Goal: Task Accomplishment & Management: Complete application form

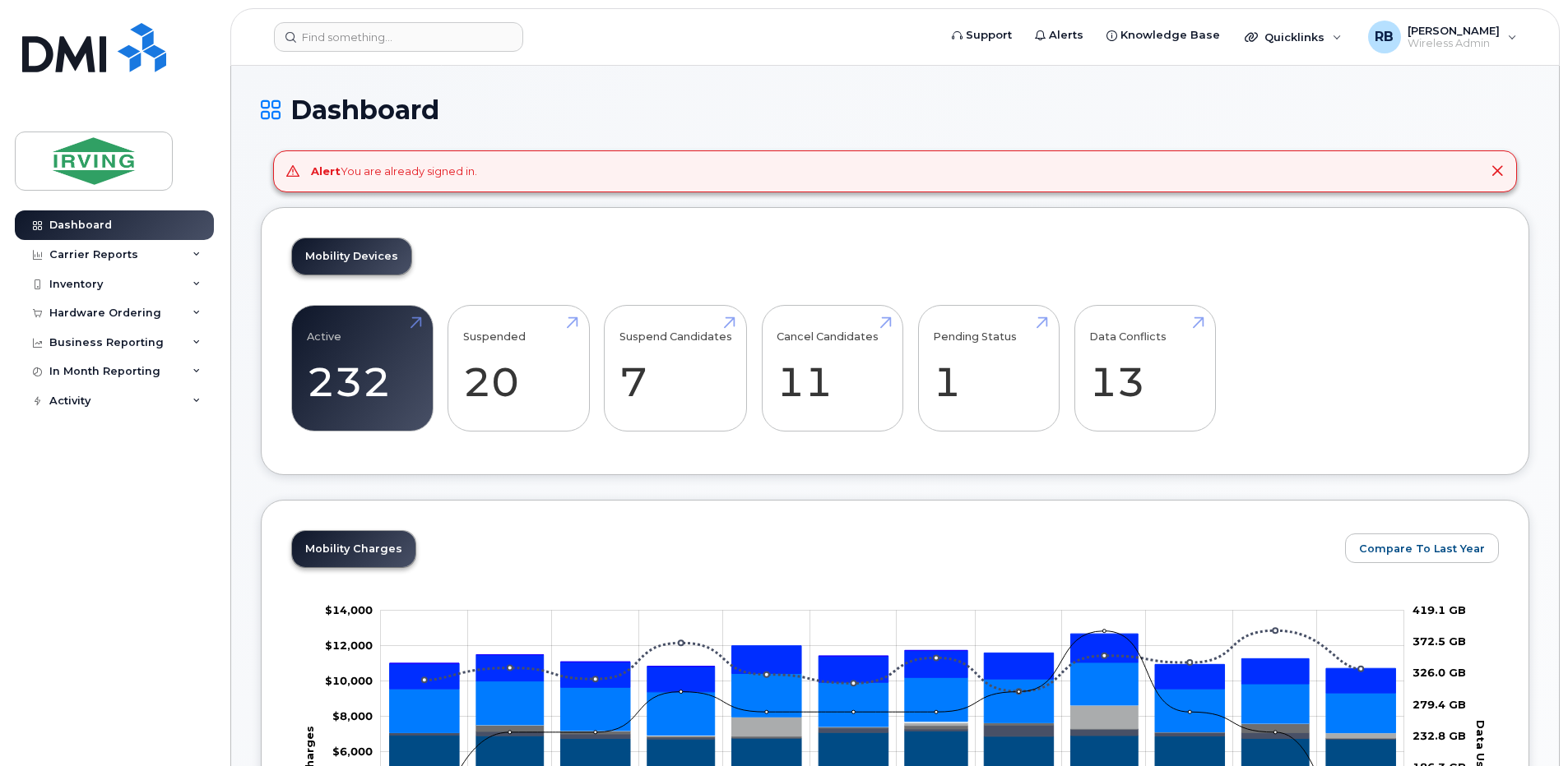
click at [930, 233] on div "Mobility Devices Active 232 -97% Suspended 20 -96% Suspend Candidates 7 Cancel …" at bounding box center [894, 342] width 1269 height 269
click at [825, 109] on h1 "Dashboard" at bounding box center [894, 110] width 1269 height 28
click at [829, 128] on div "Dashboard" at bounding box center [894, 123] width 1269 height 55
click at [84, 312] on div "Hardware Ordering" at bounding box center [105, 313] width 112 height 13
click at [70, 378] on div "Orders" at bounding box center [77, 375] width 41 height 15
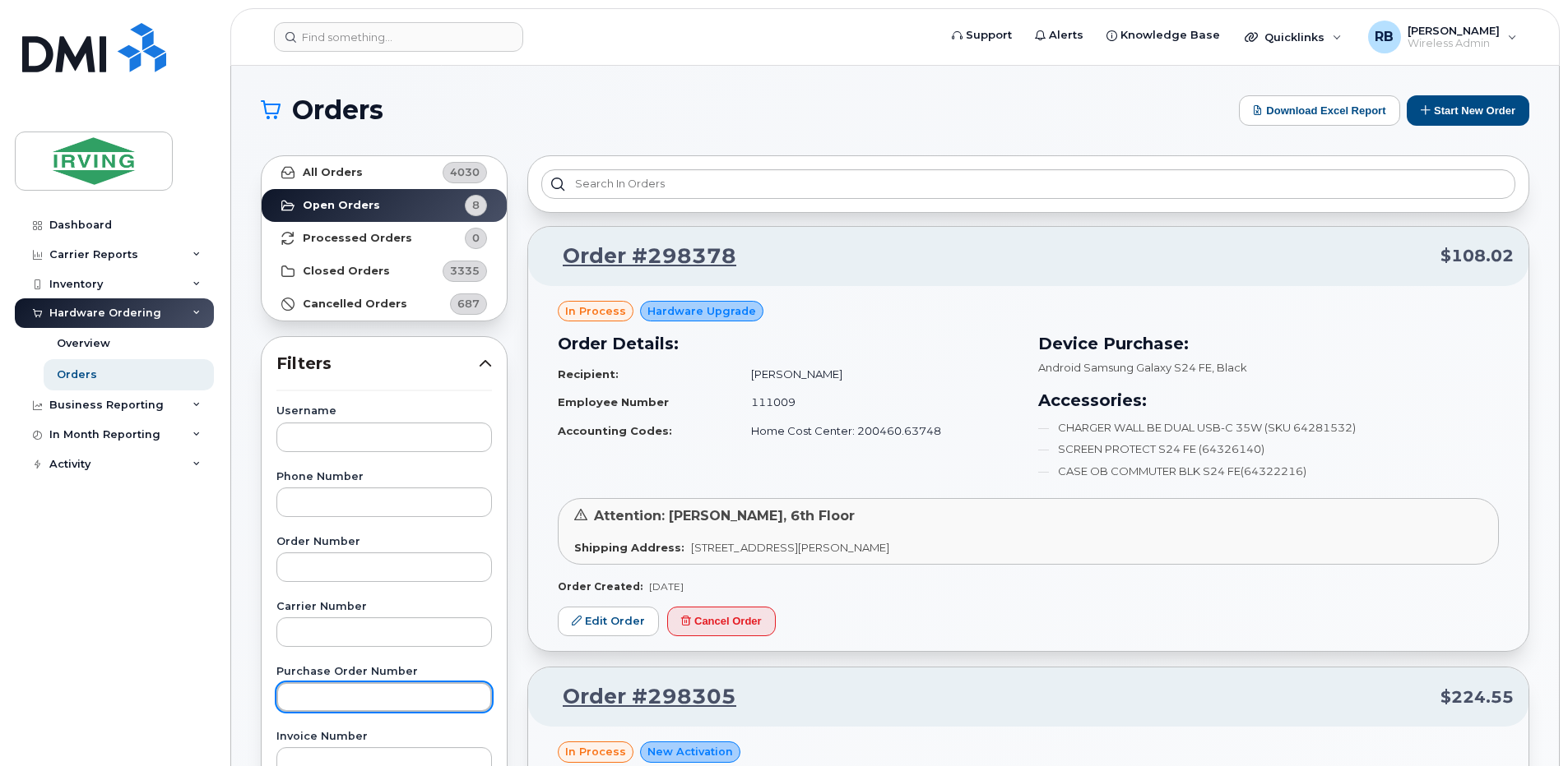
click at [371, 695] on input "text" at bounding box center [384, 697] width 215 height 29
paste input "754149"
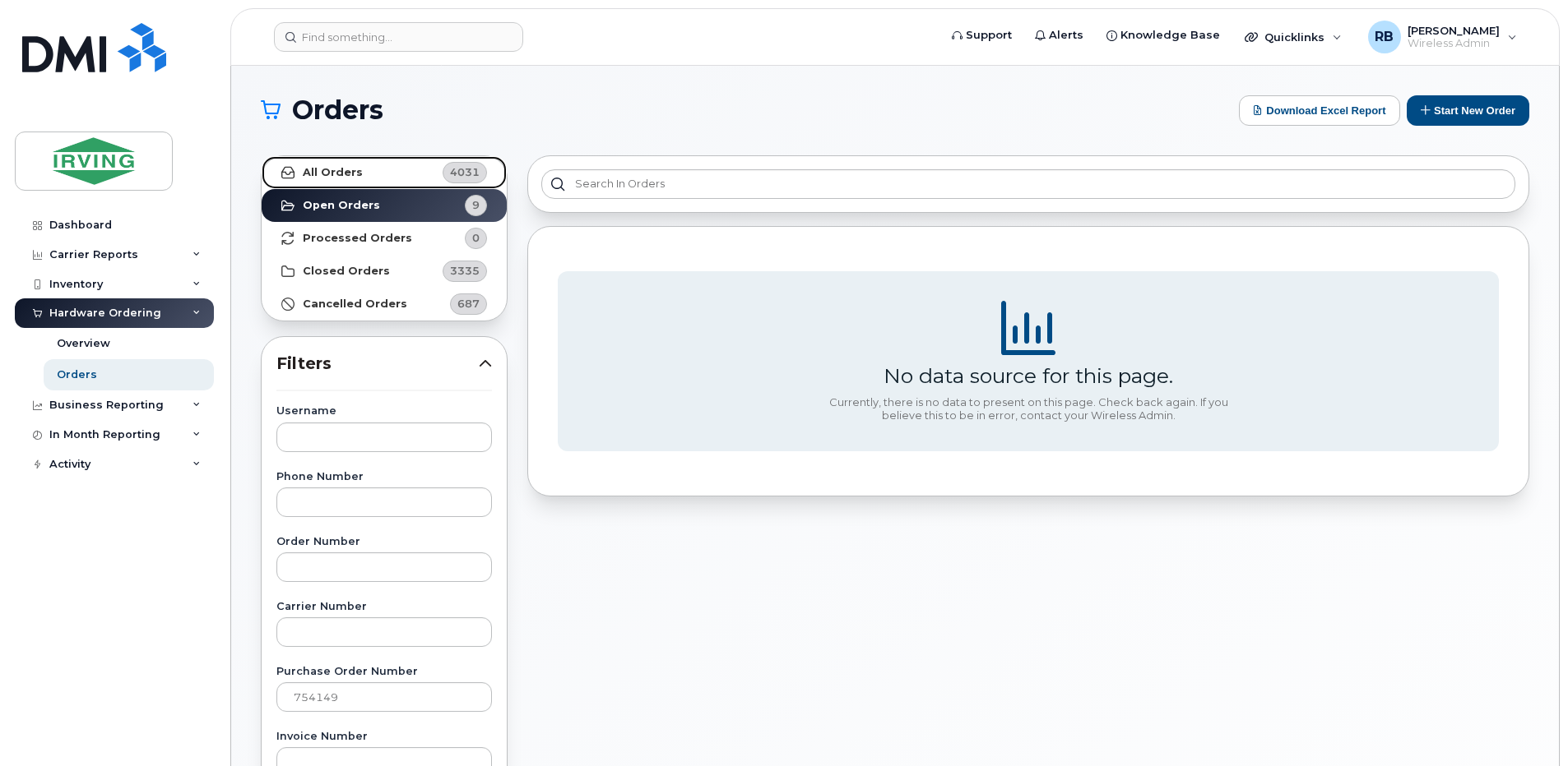
click at [353, 178] on strong "All Orders" at bounding box center [333, 172] width 60 height 13
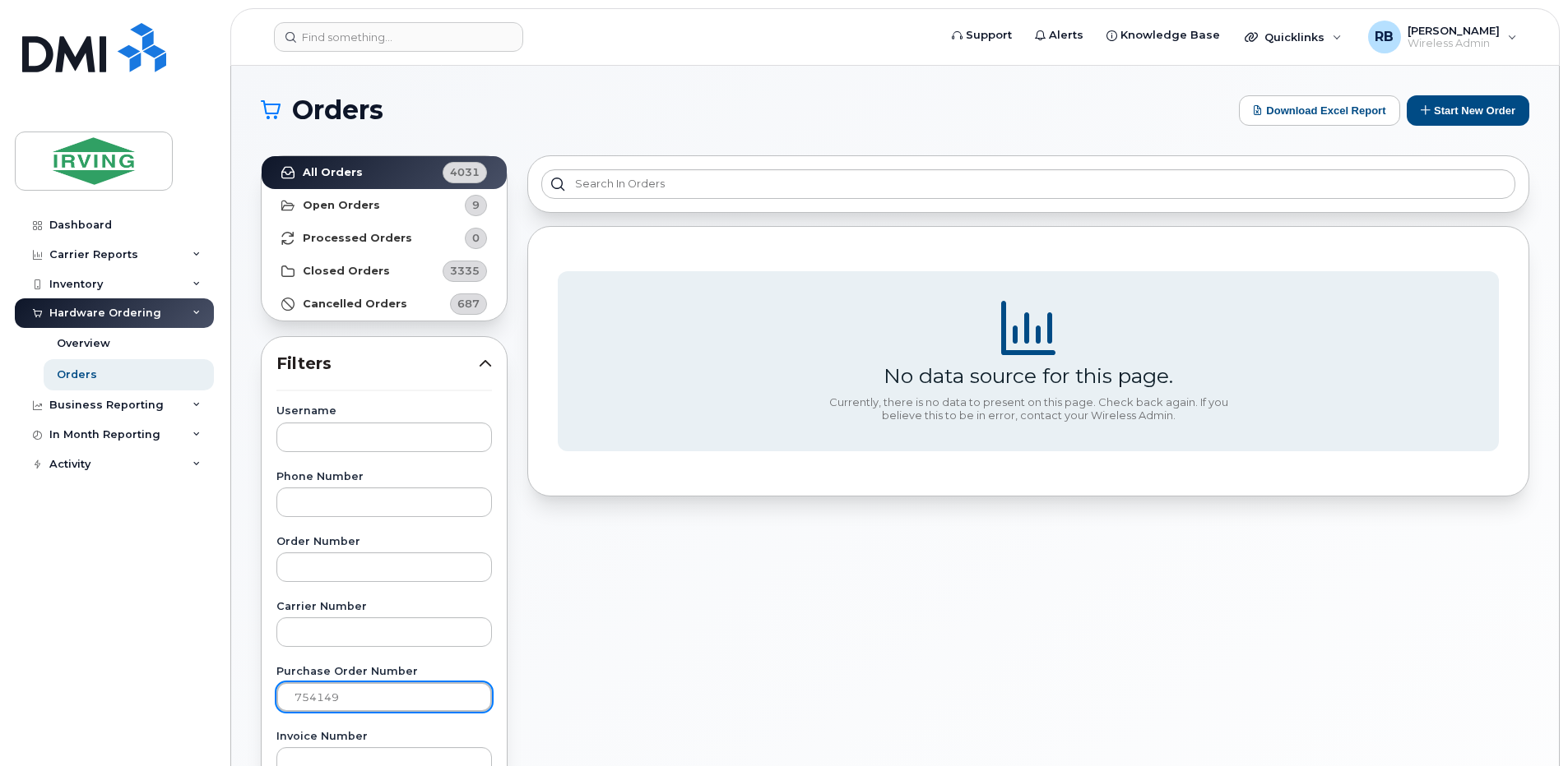
click at [410, 695] on input "754149" at bounding box center [384, 697] width 215 height 29
type input "7"
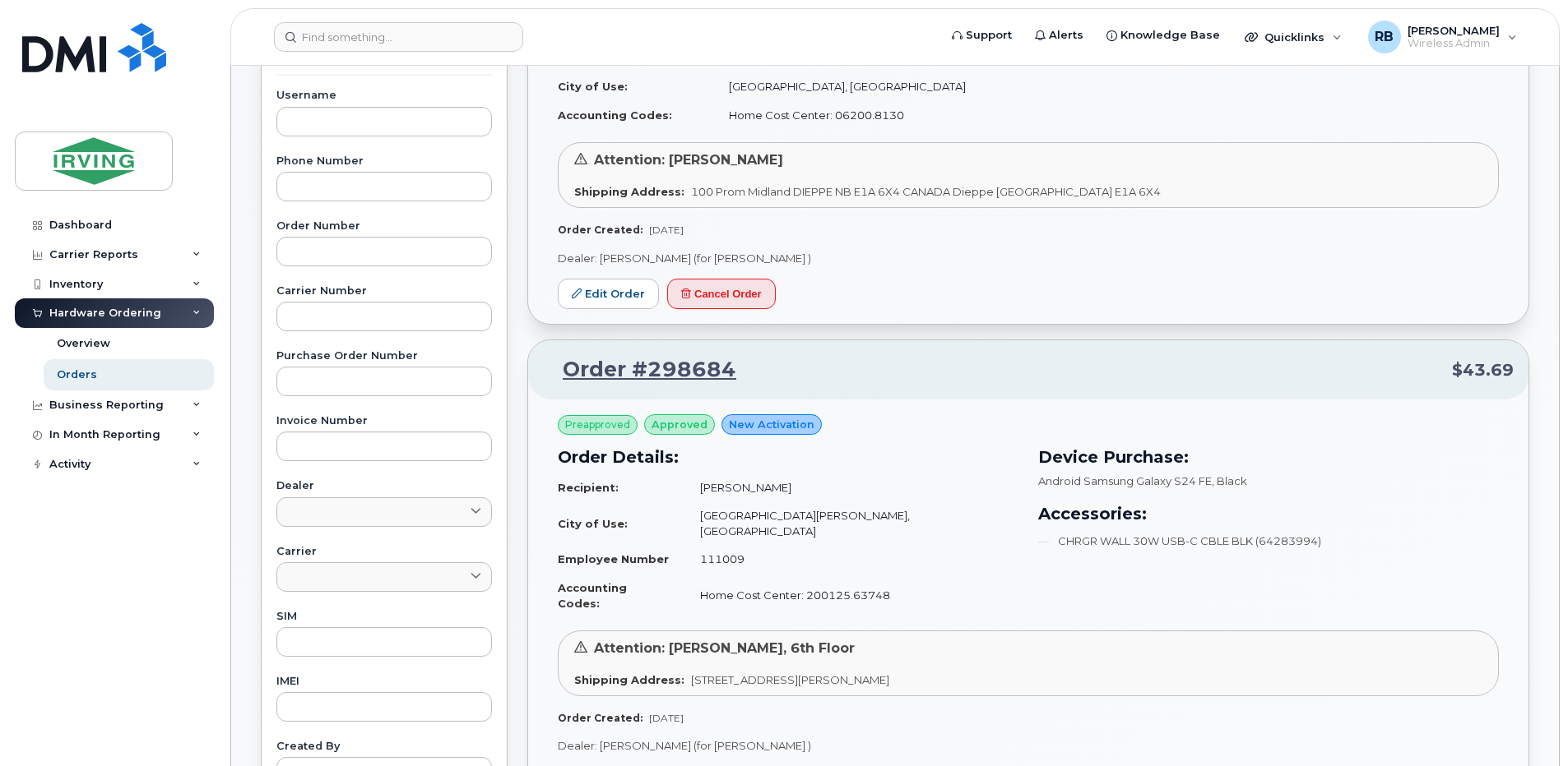
scroll to position [329, 0]
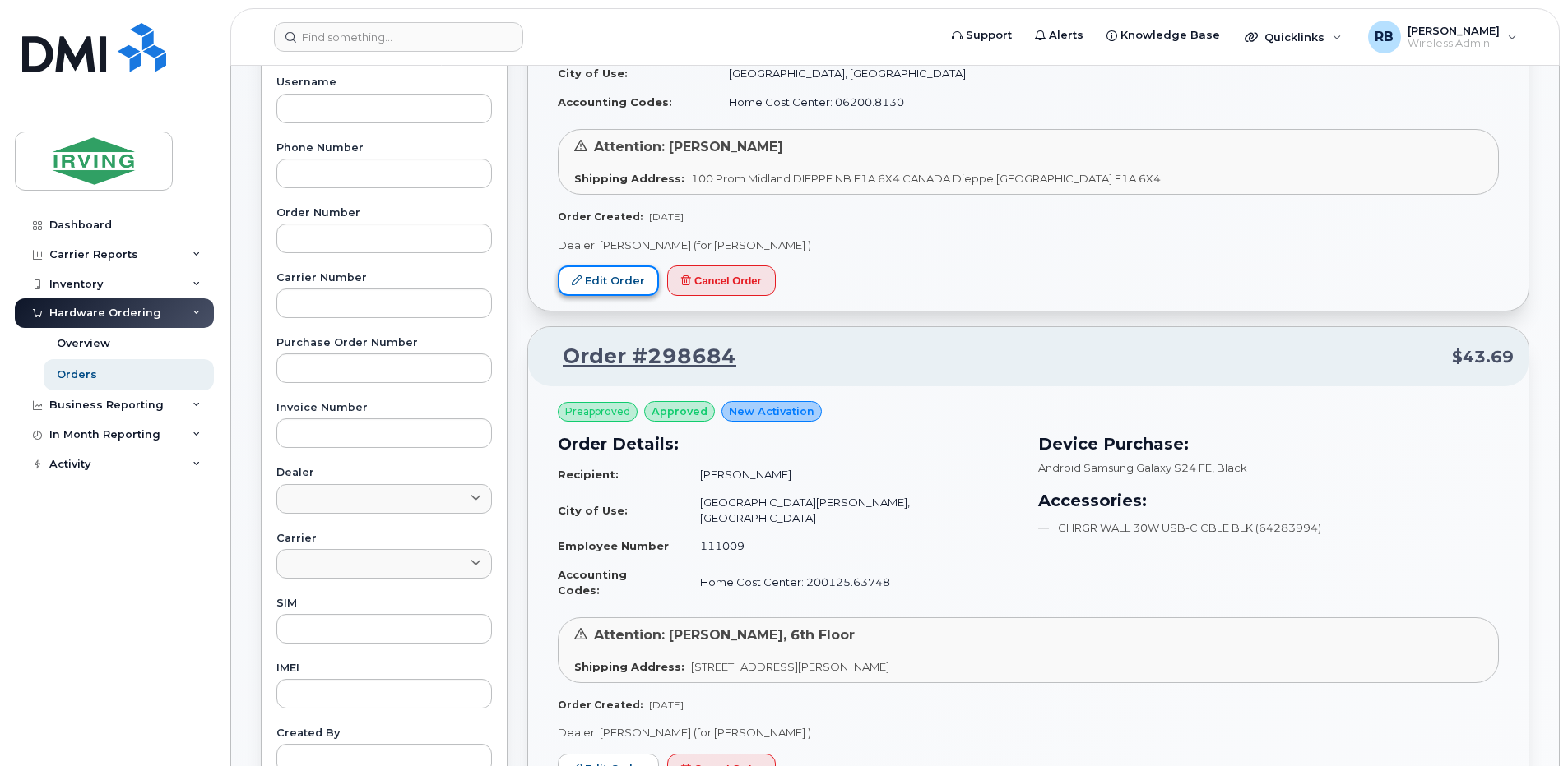
click at [600, 278] on link "Edit Order" at bounding box center [608, 280] width 101 height 30
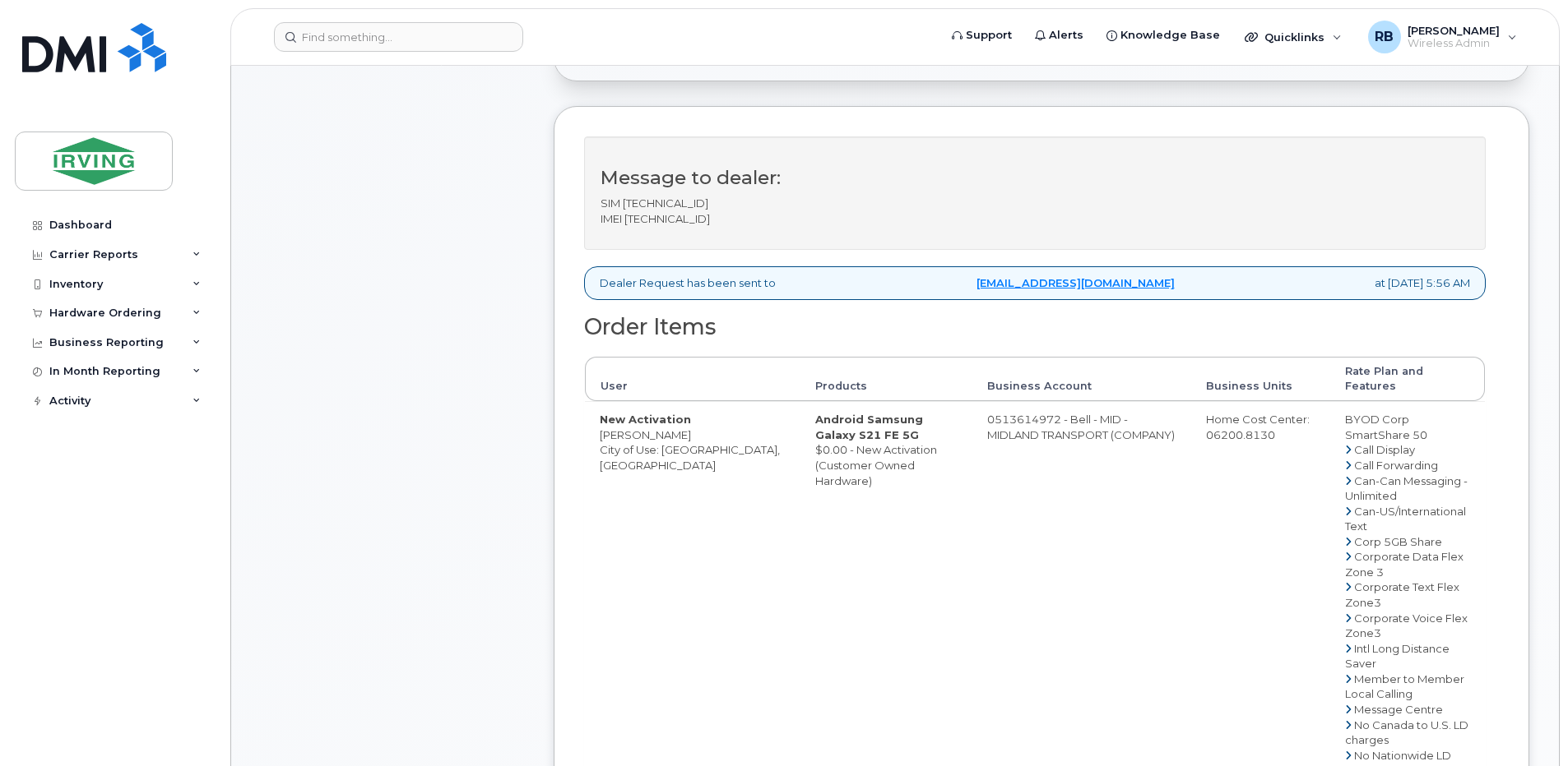
scroll to position [329, 0]
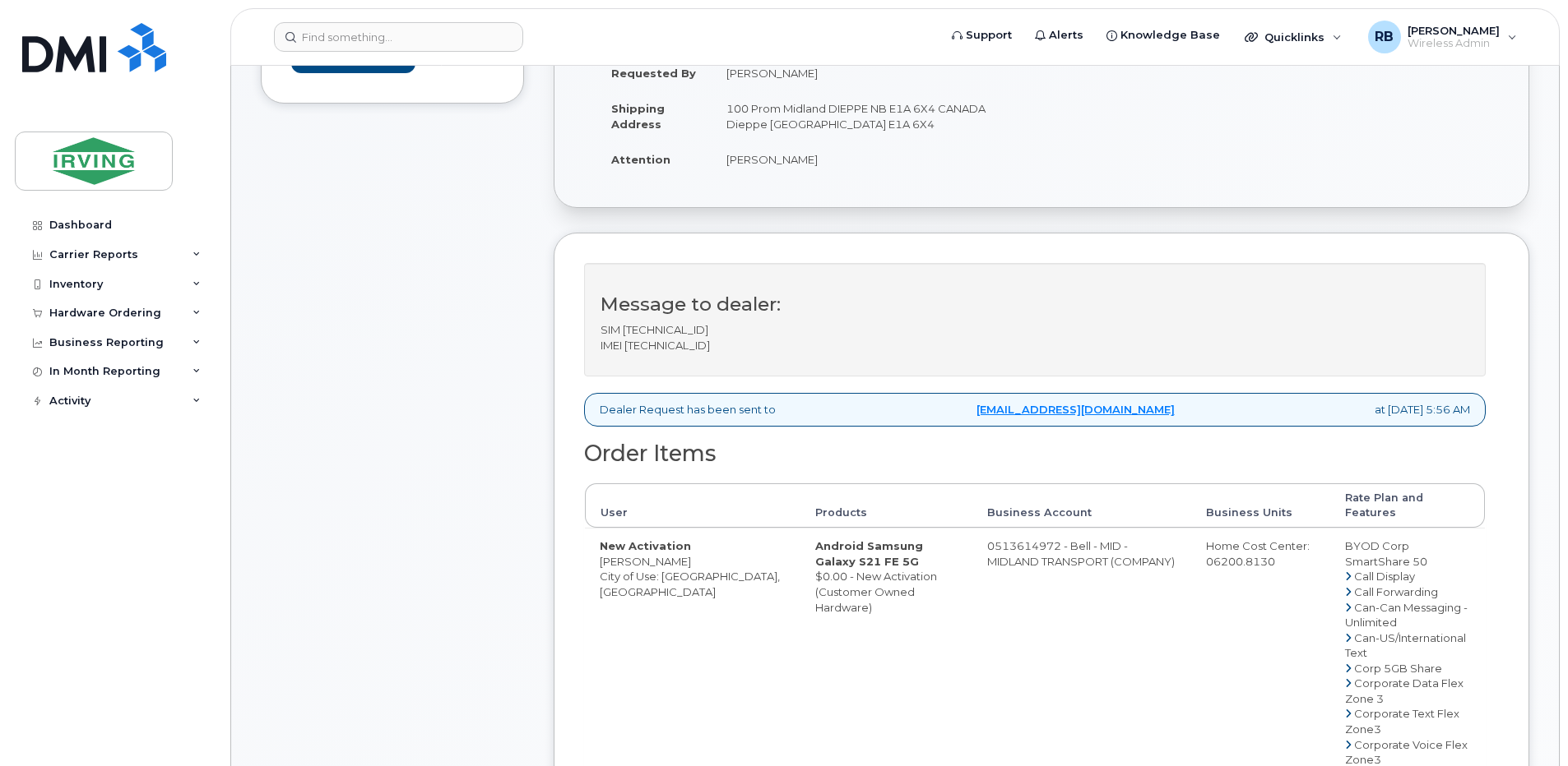
drag, startPoint x: 944, startPoint y: 534, endPoint x: 1012, endPoint y: 533, distance: 68.0
copy td "513614972"
click at [658, 347] on p "SIM 89302610207420548098 IMEI 359938610810879" at bounding box center [1035, 337] width 869 height 30
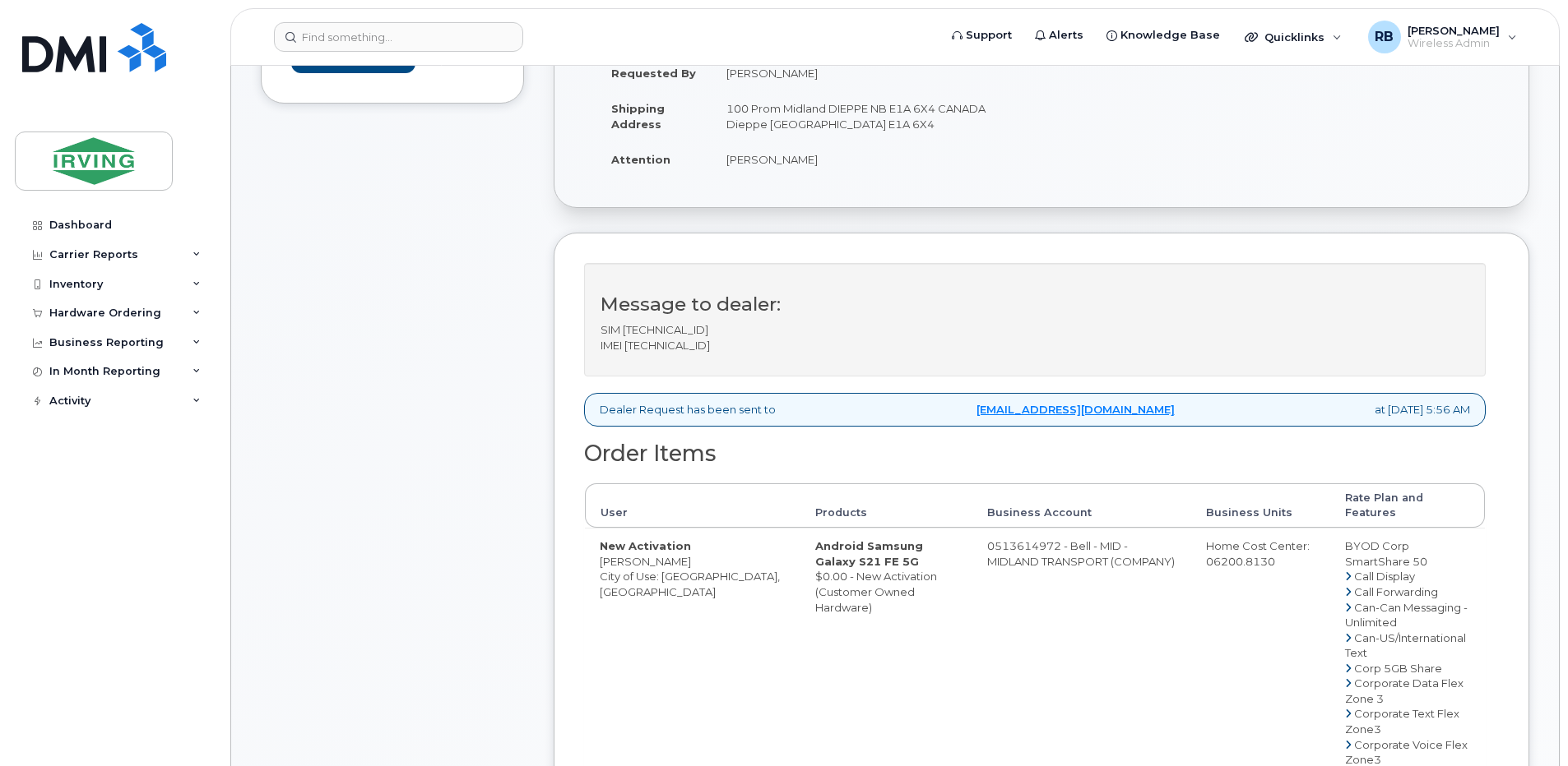
click at [658, 347] on p "SIM 89302610207420548098 IMEI 359938610810879" at bounding box center [1035, 337] width 869 height 30
copy p "359938610810879"
click at [680, 332] on p "SIM 89302610207420548098 IMEI 359938610810879" at bounding box center [1035, 337] width 869 height 30
copy p "89302610207420548098"
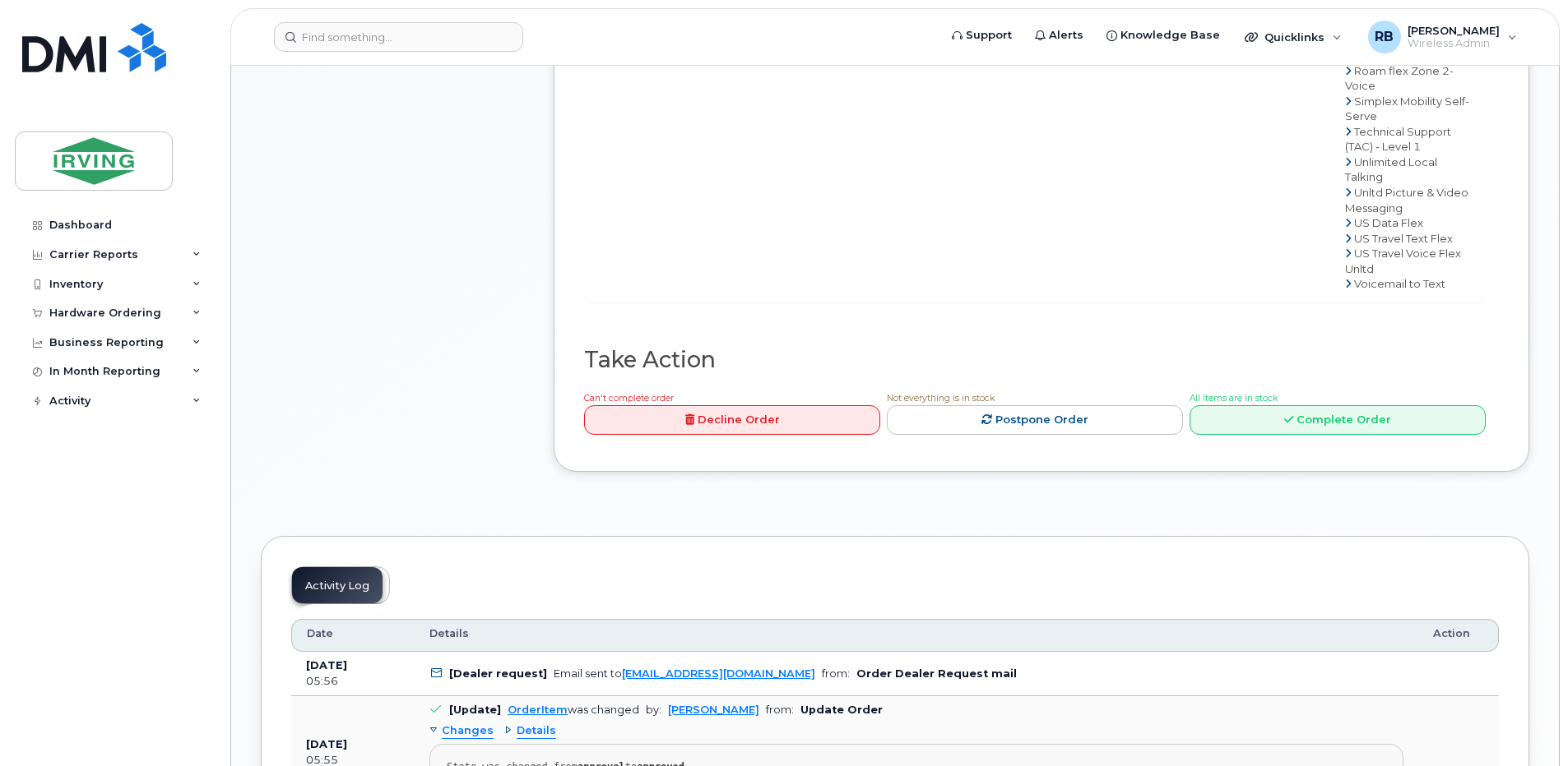
scroll to position [1425, 0]
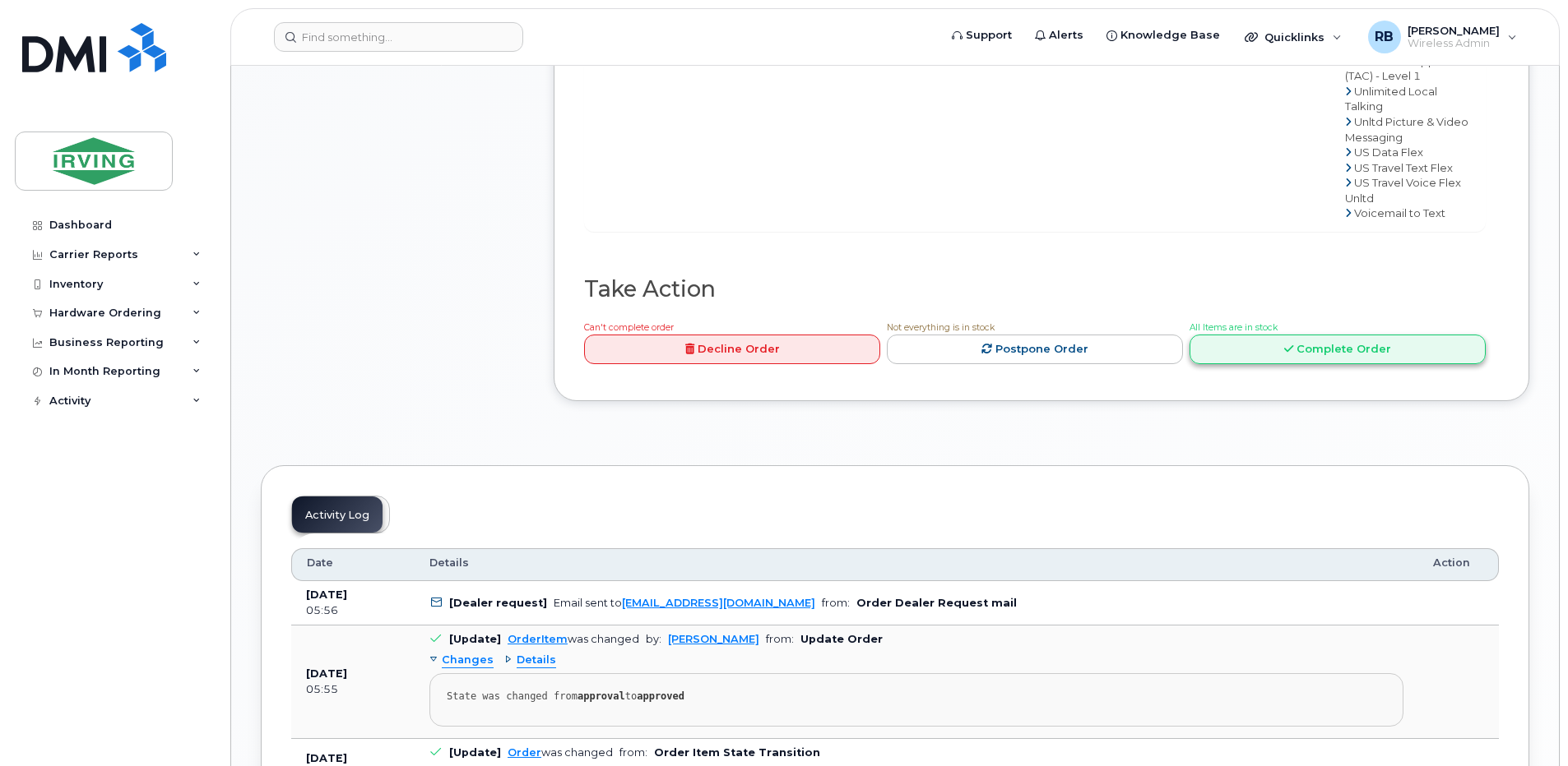
click at [1283, 334] on link "Complete Order" at bounding box center [1337, 349] width 297 height 30
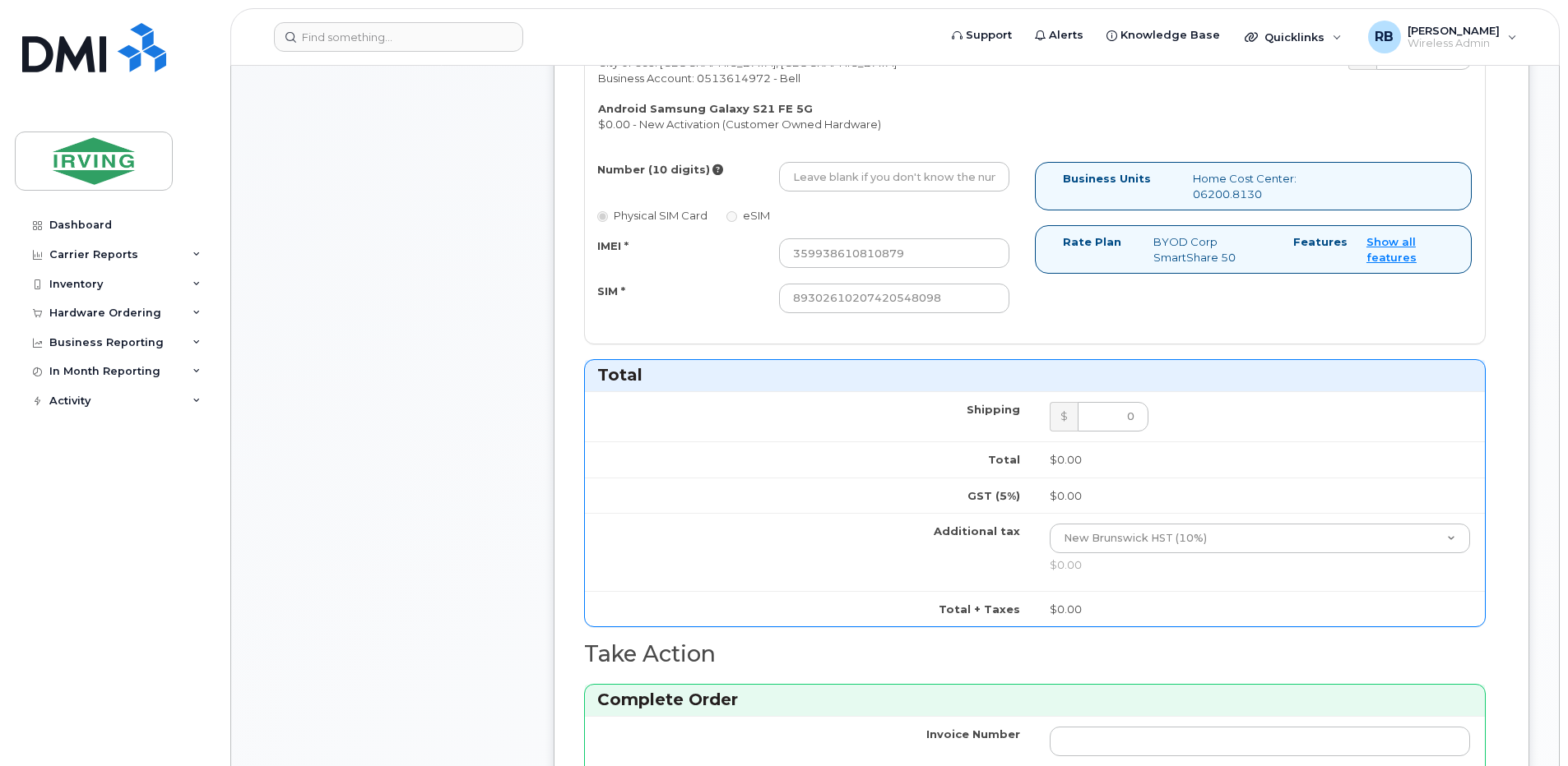
scroll to position [767, 0]
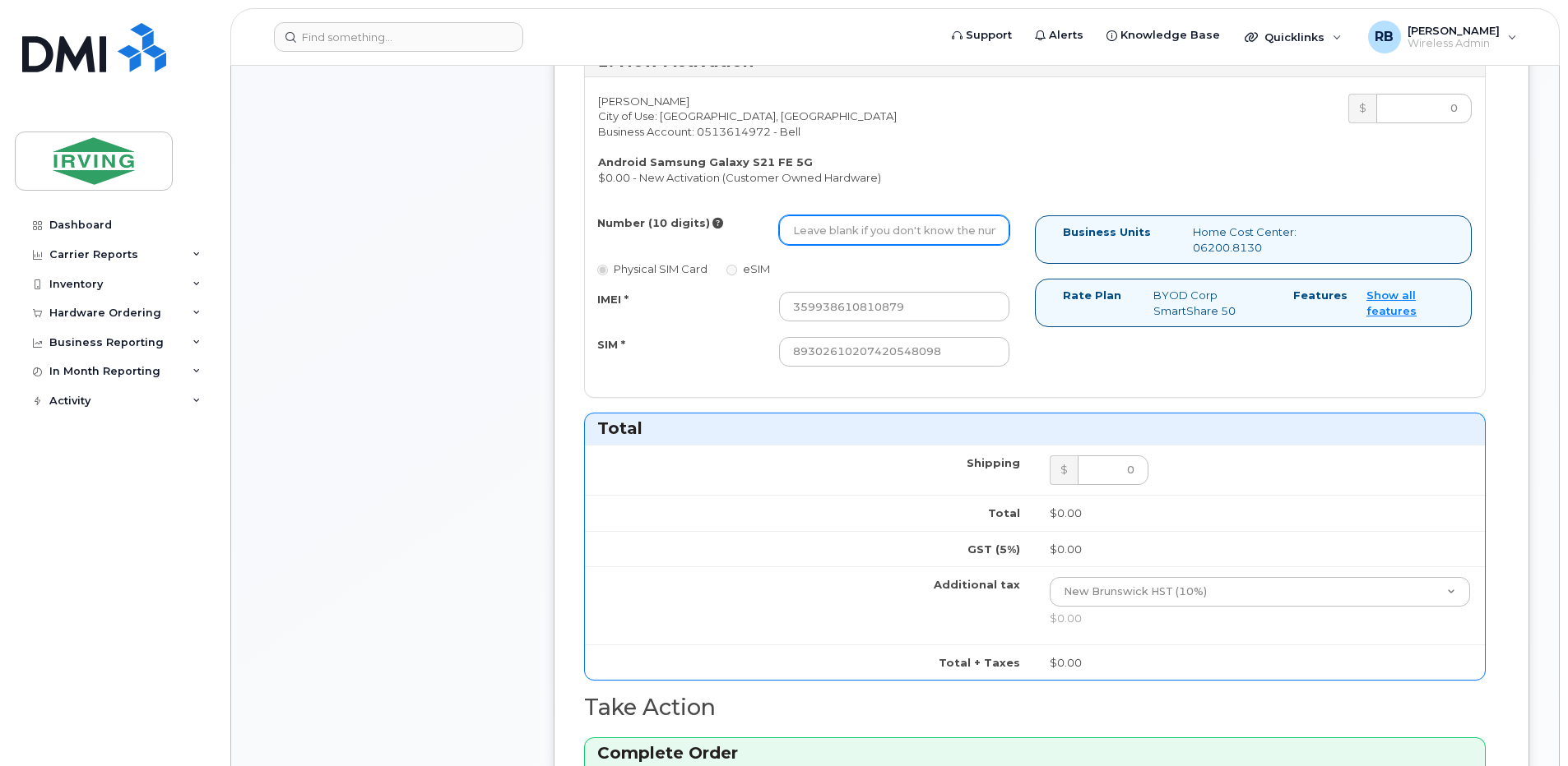
click at [838, 231] on input "Number (10 digits)" at bounding box center [893, 229] width 230 height 29
type input "7"
paste input "7824099237"
type input "7824099237"
click at [528, 356] on div "Comments Leave Comment Order Information $0.00 Created By Poirier, Robert Creat…" at bounding box center [894, 367] width 1269 height 1797
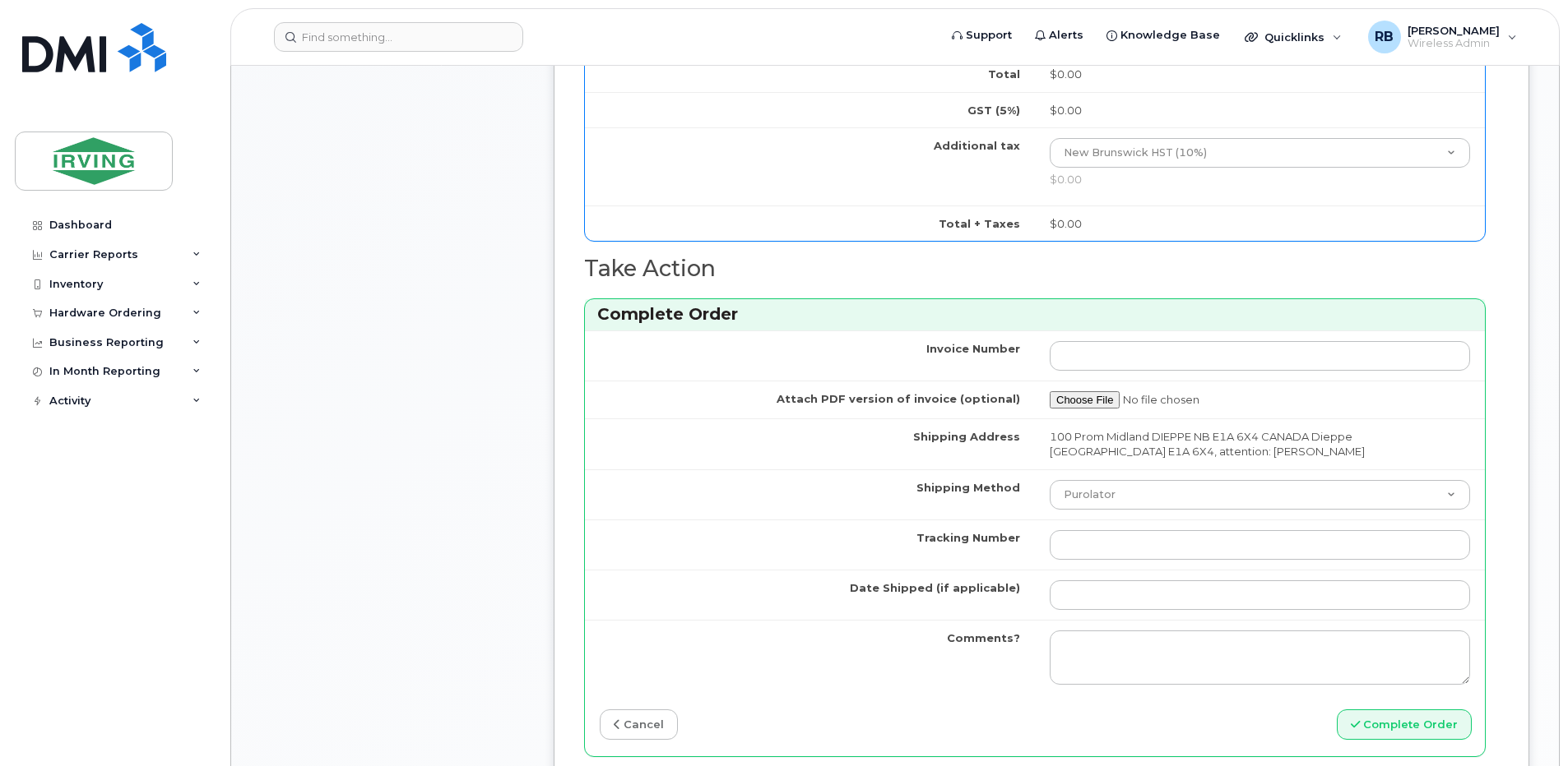
scroll to position [1315, 0]
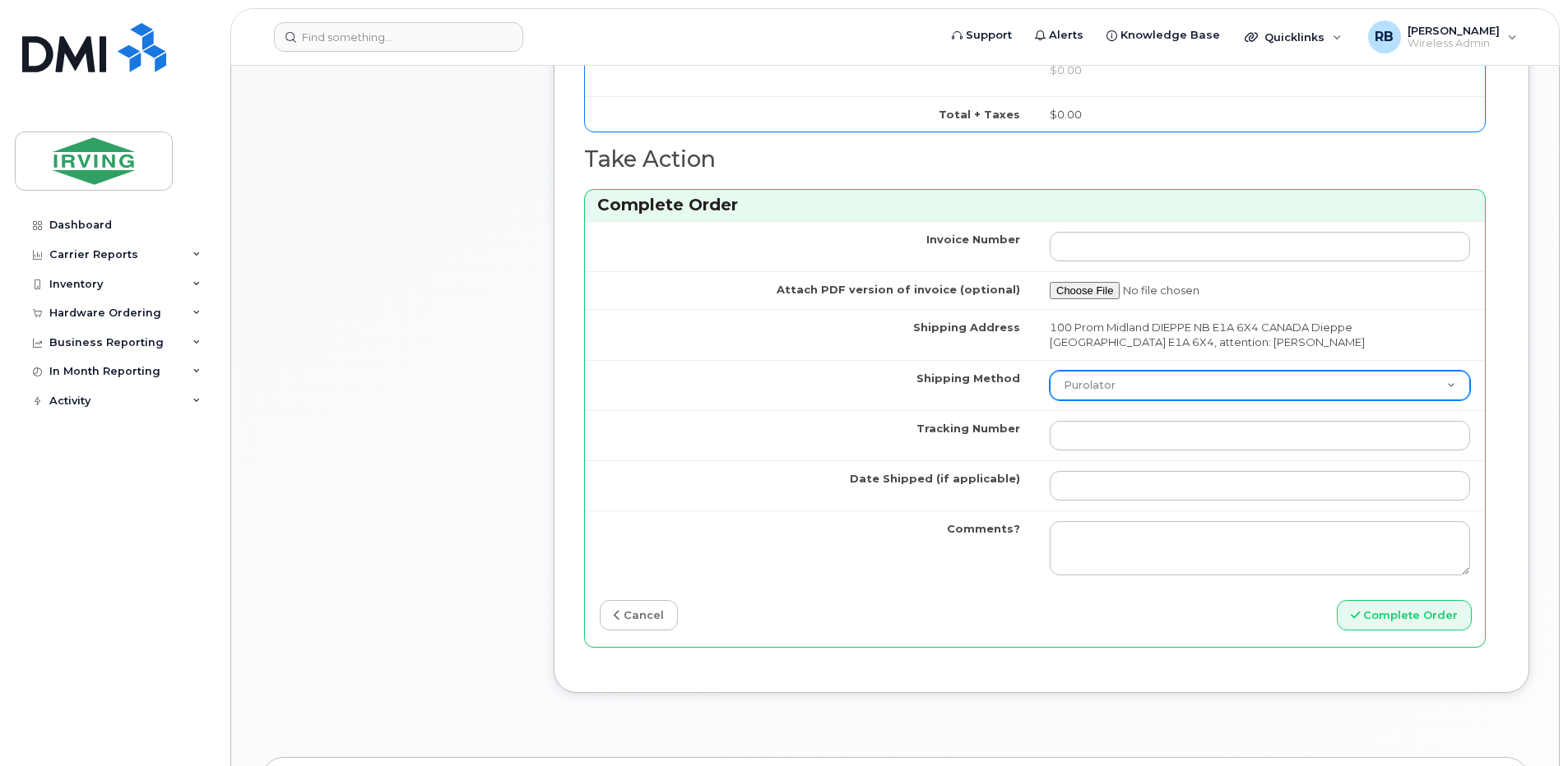
click at [1077, 377] on select "Purolator UPS FedEx Canada Post Courier Other Drop Off Pick Up" at bounding box center [1260, 385] width 421 height 29
select select "Other"
click at [1050, 371] on select "Purolator UPS FedEx Canada Post Courier Other Drop Off Pick Up" at bounding box center [1260, 385] width 421 height 29
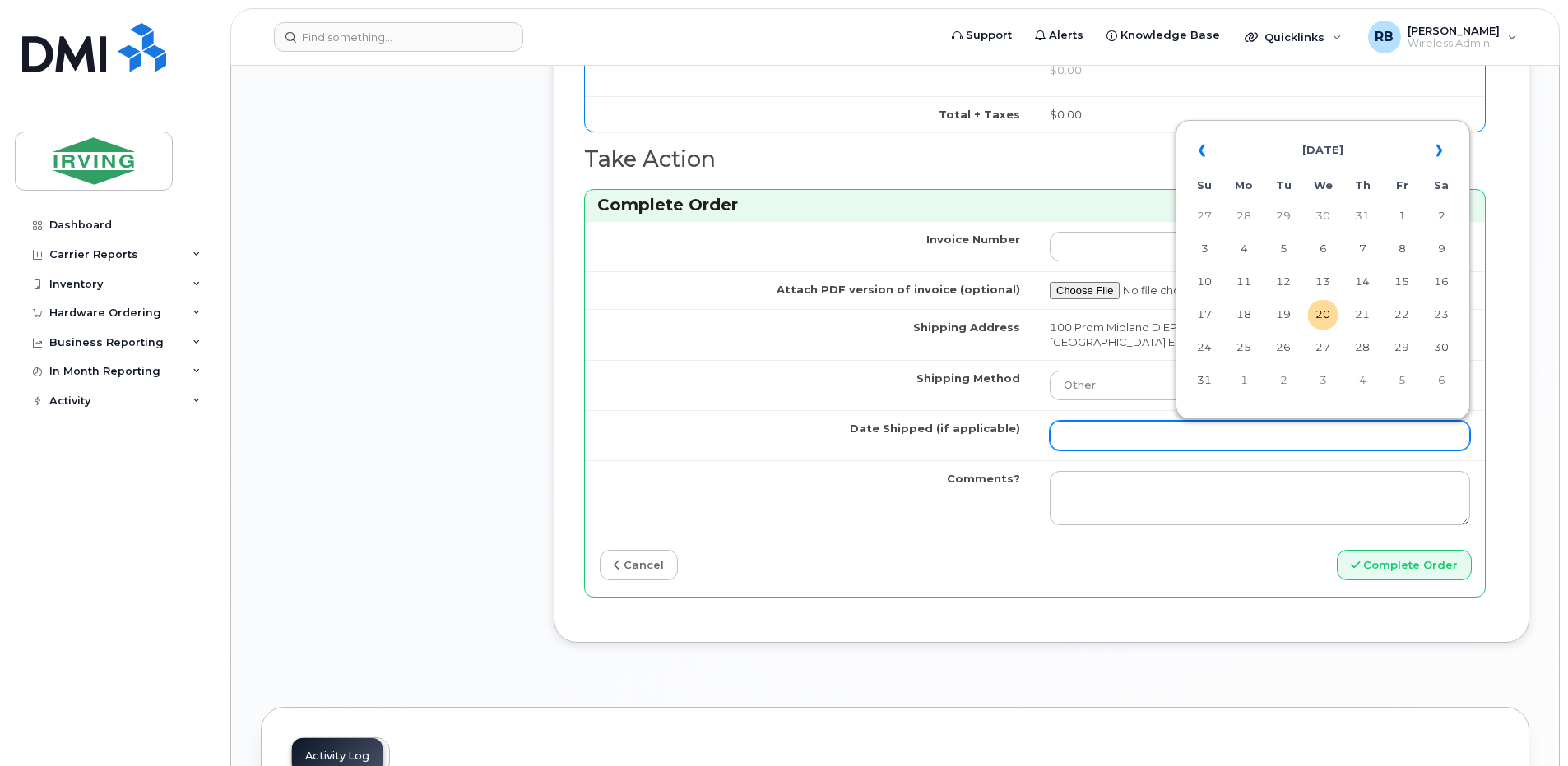
click at [1104, 430] on input "Date Shipped (if applicable)" at bounding box center [1260, 436] width 421 height 29
click at [1322, 309] on td "20" at bounding box center [1322, 314] width 29 height 29
type input "2025-08-20"
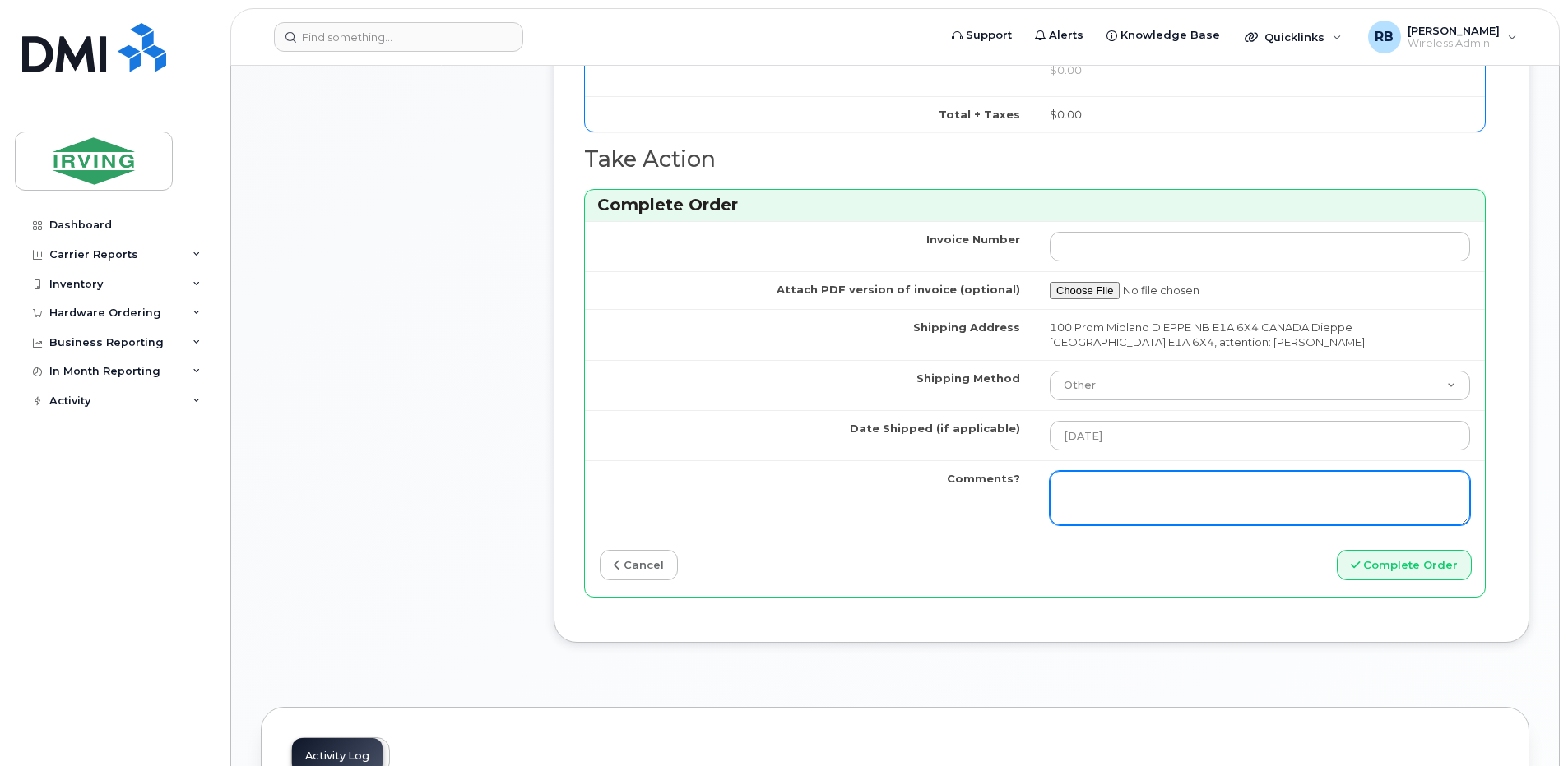
click at [1155, 484] on textarea "Comments?" at bounding box center [1260, 498] width 421 height 54
paste textarea "7824099237"
click at [1089, 508] on textarea "Please be advised a new line has been added for Rosemary Martin 7824099237" at bounding box center [1260, 498] width 421 height 54
click at [1132, 508] on textarea "Please be advised a new line has been added for Rosemary Martin 782-409-9237" at bounding box center [1260, 498] width 421 height 54
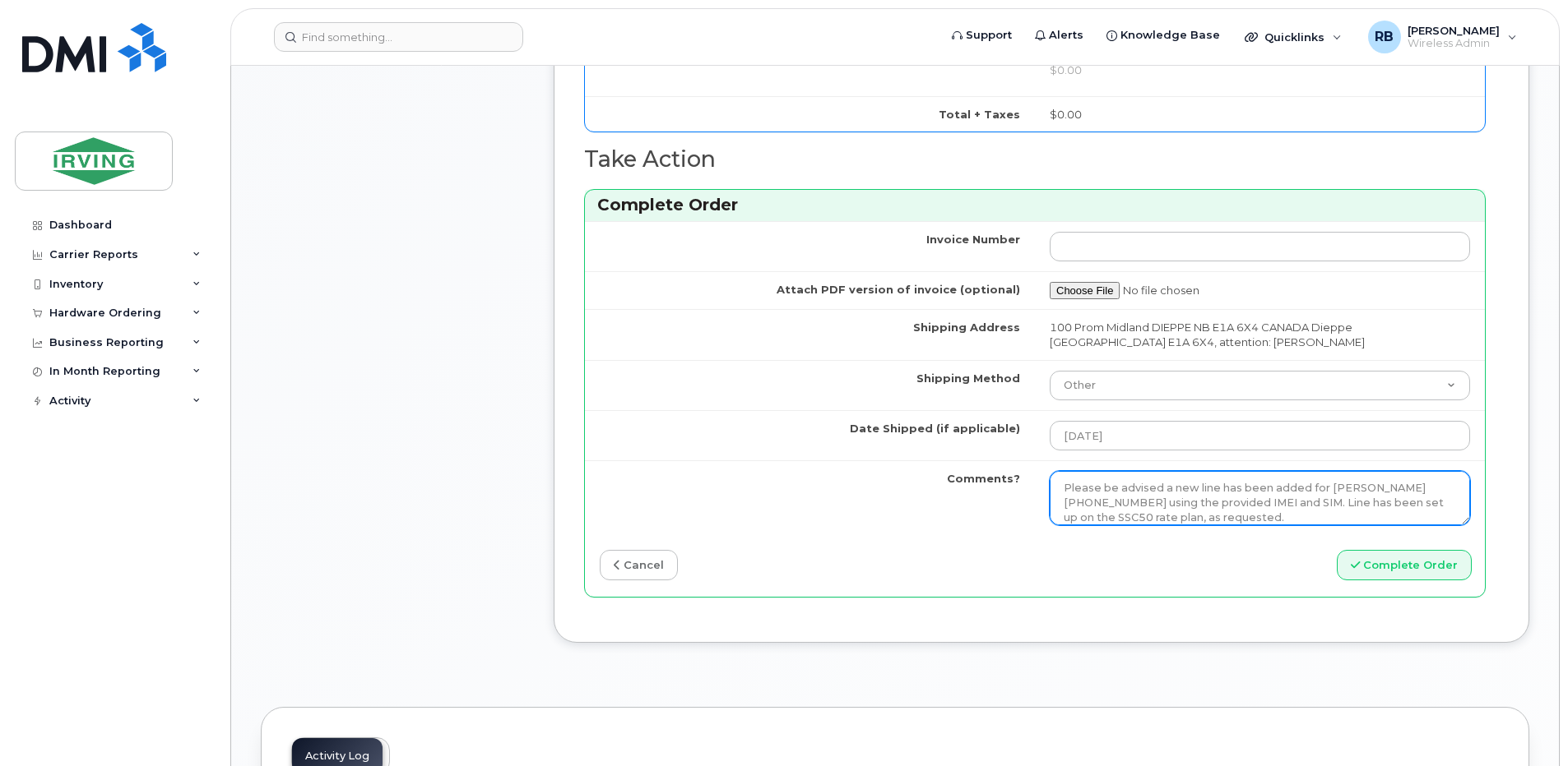
click at [1419, 491] on textarea "Please be advised a new line has been added for Rosemary Martin 782-409-9237 us…" at bounding box center [1260, 498] width 421 height 54
click at [1119, 502] on textarea "Please be advised a new line has been added for Rosemary Martin (782-409-9237 u…" at bounding box center [1260, 498] width 421 height 54
click at [1220, 517] on textarea "Please be advised a new line has been added for Rosemary Martin (782-409-9237) …" at bounding box center [1260, 498] width 421 height 54
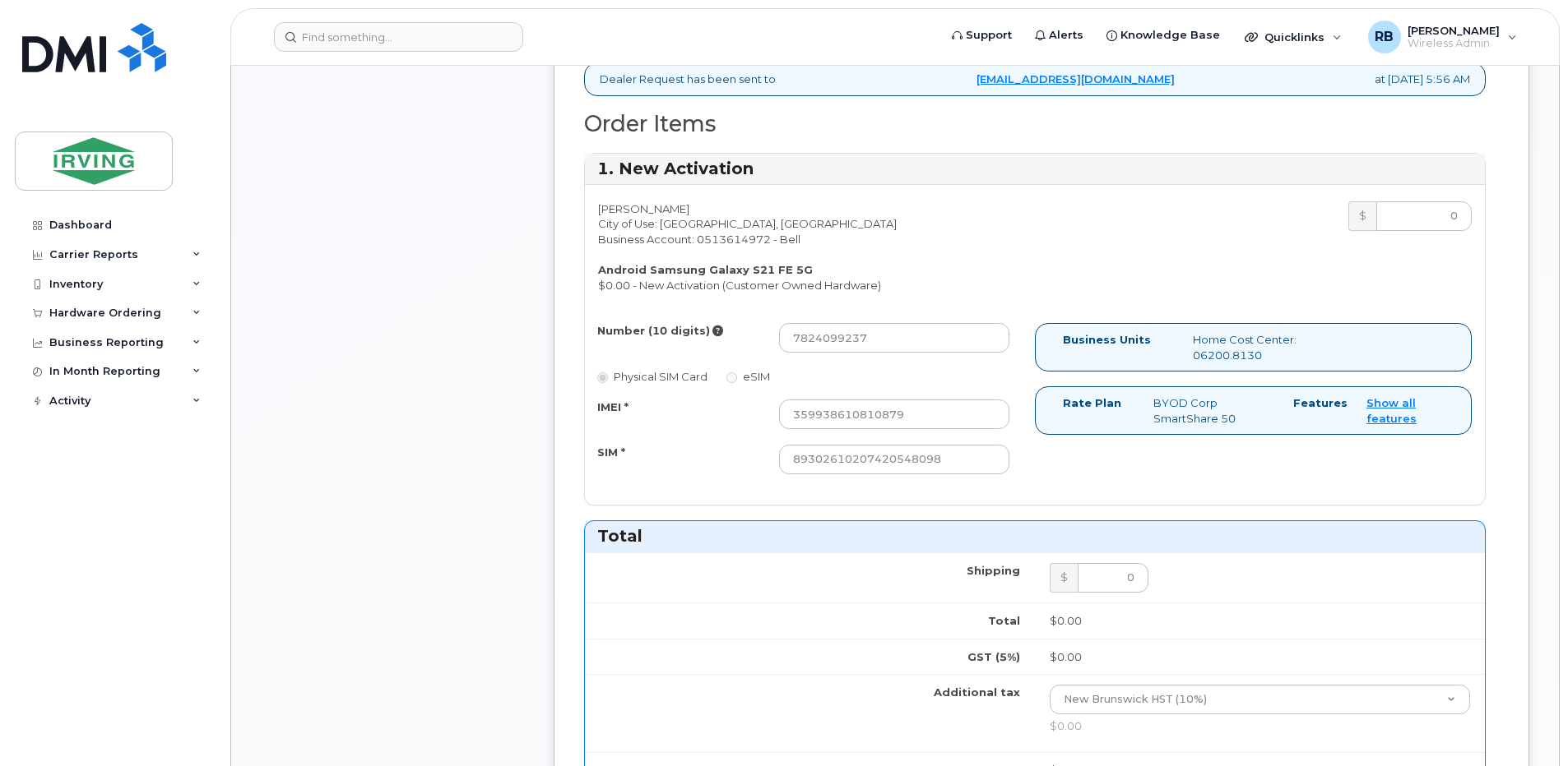
scroll to position [658, 0]
click at [830, 340] on input "7824099237" at bounding box center [893, 339] width 230 height 29
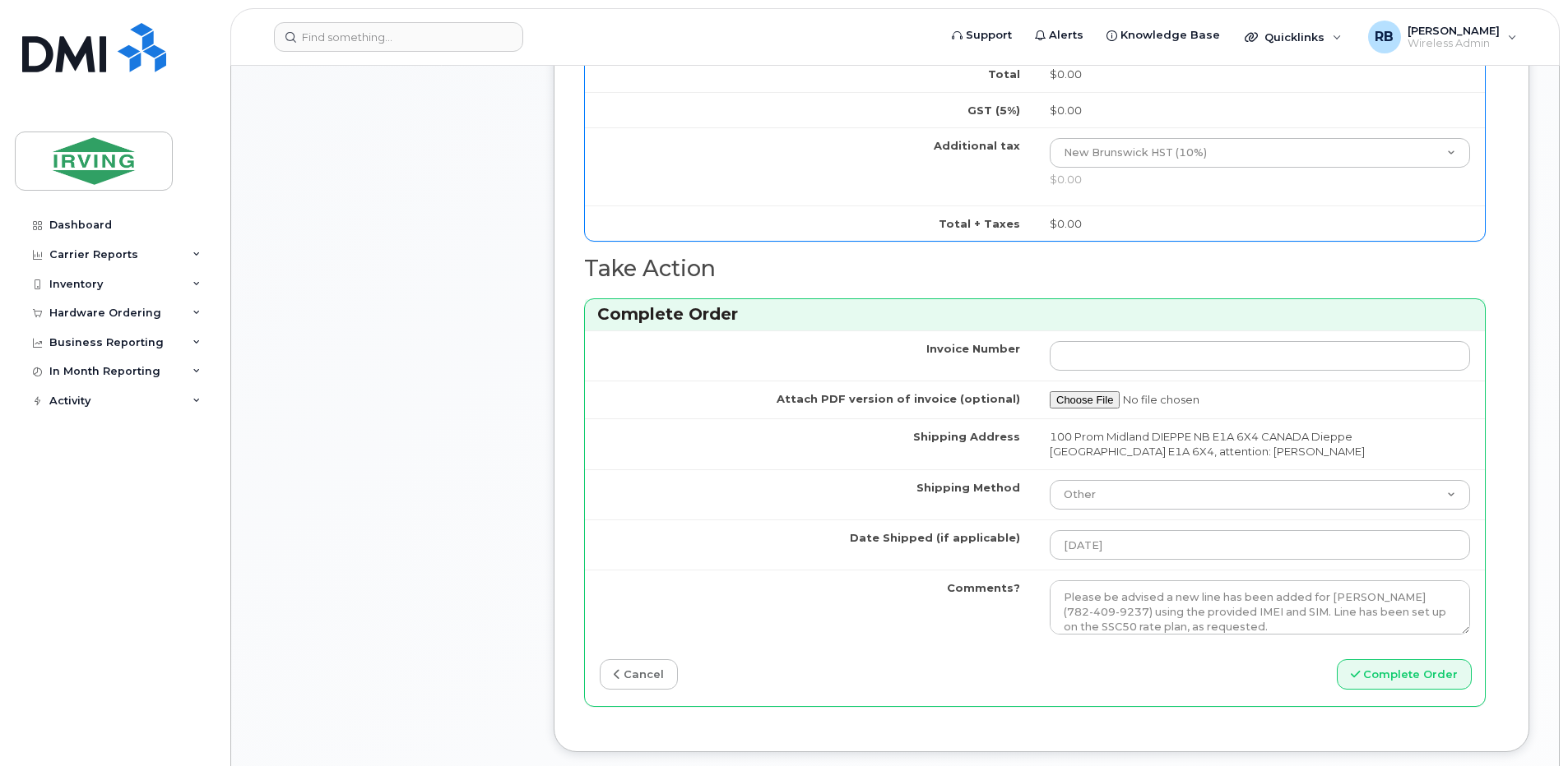
scroll to position [1425, 0]
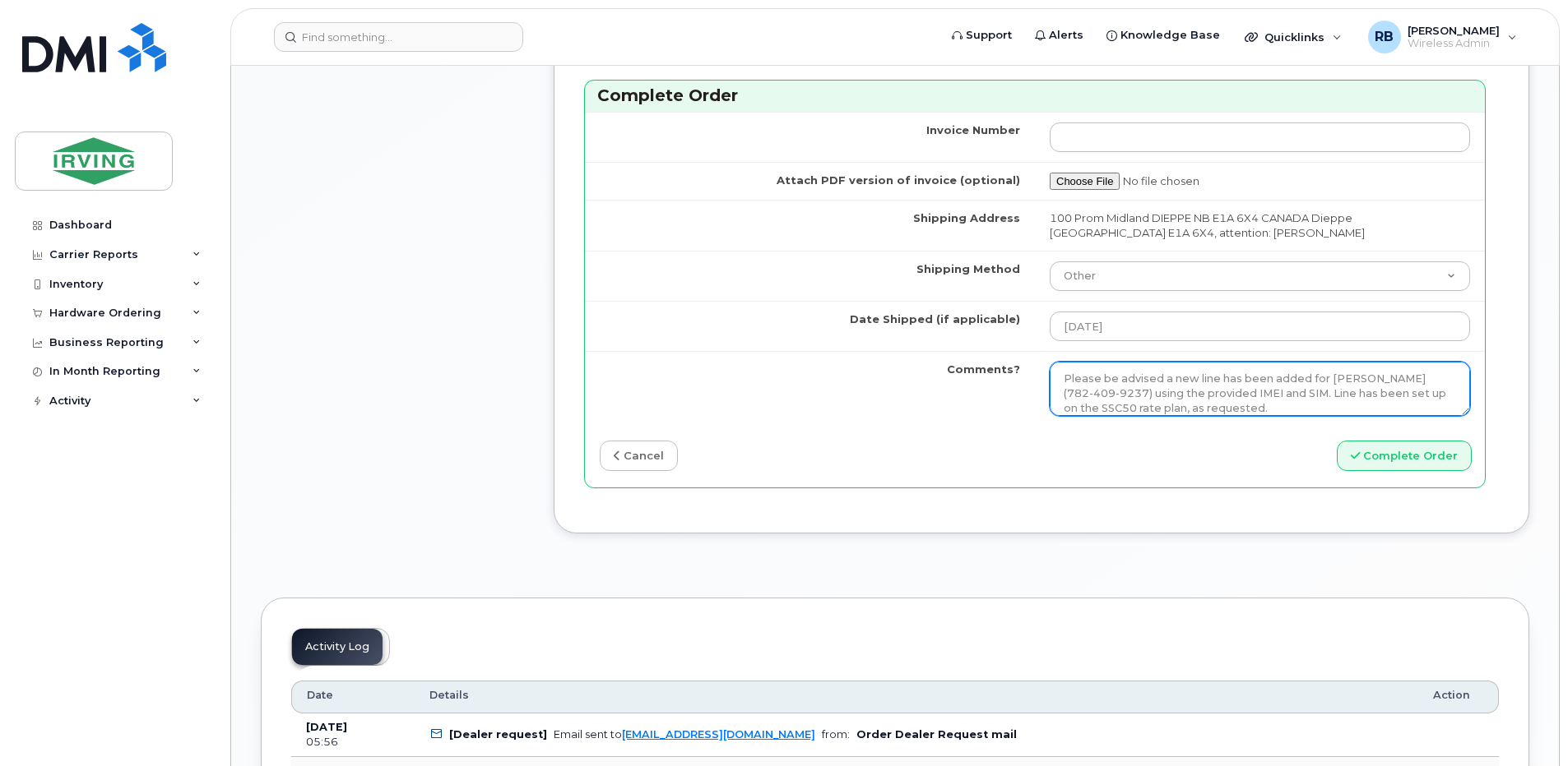
click at [1108, 389] on textarea "Please be advised a new line has been added for Rosemary Martin (782-409-9237) …" at bounding box center [1260, 388] width 421 height 54
click at [1238, 378] on textarea "Please be advised a new line has been added for Rosemary Martin (782-409-9237) …" at bounding box center [1260, 388] width 421 height 54
click at [1283, 378] on textarea "Please be advised a new line has been added for Rosemary Martin (782-409-9237) …" at bounding box center [1260, 388] width 421 height 54
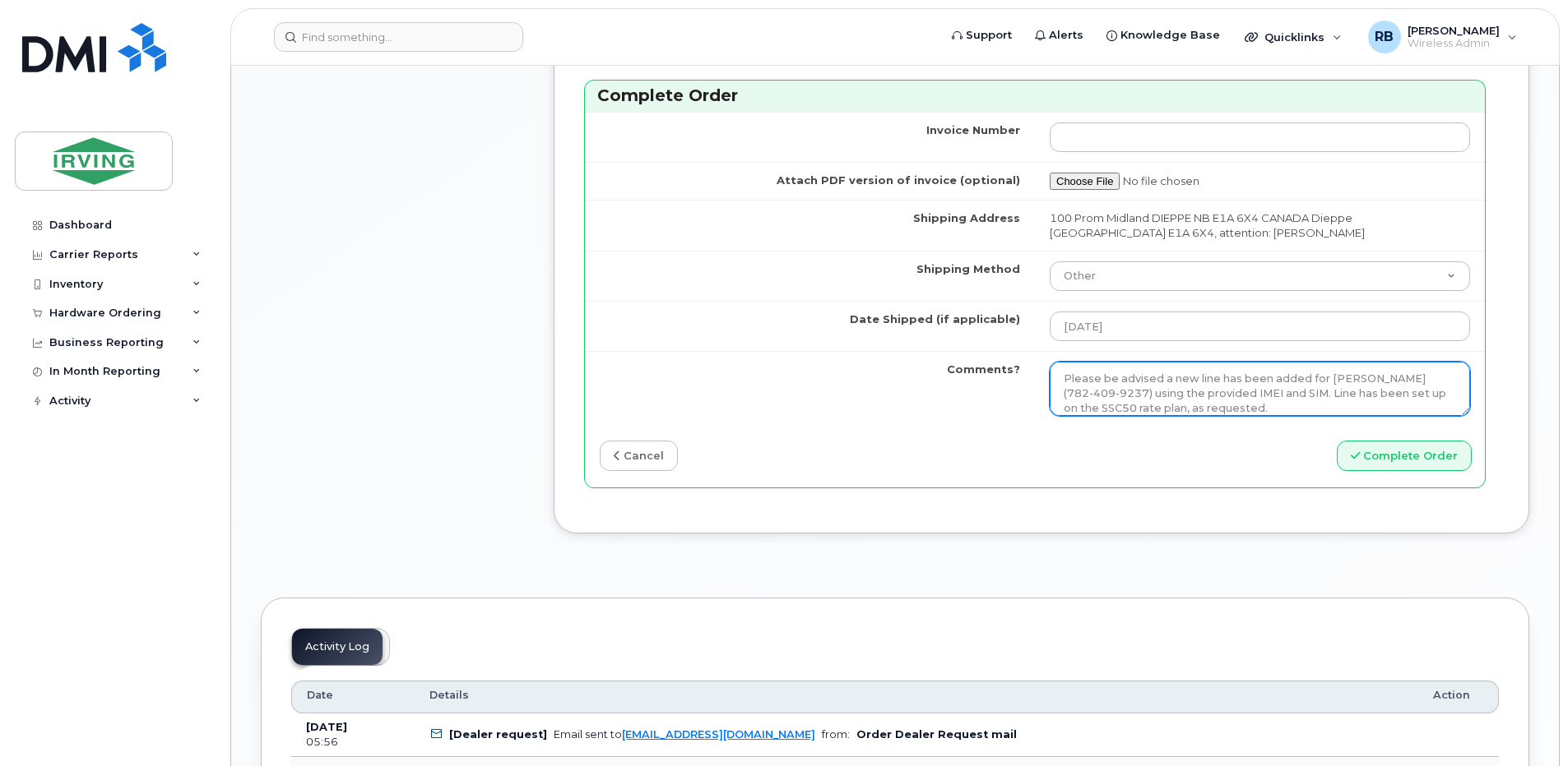
click at [1283, 378] on textarea "Please be advised a new line has been added for Rosemary Martin (782-409-9237) …" at bounding box center [1260, 388] width 421 height 54
click at [1231, 379] on textarea "Please be advised a new line has been completed for Rosemary Martin (782-409-92…" at bounding box center [1260, 388] width 421 height 54
click at [1216, 379] on textarea "Please be advised a new line has been completed for Rosemary Martin (782-409-92…" at bounding box center [1260, 388] width 421 height 54
type textarea "Please be advised a new line activation has been completed for Rosemary Martin …"
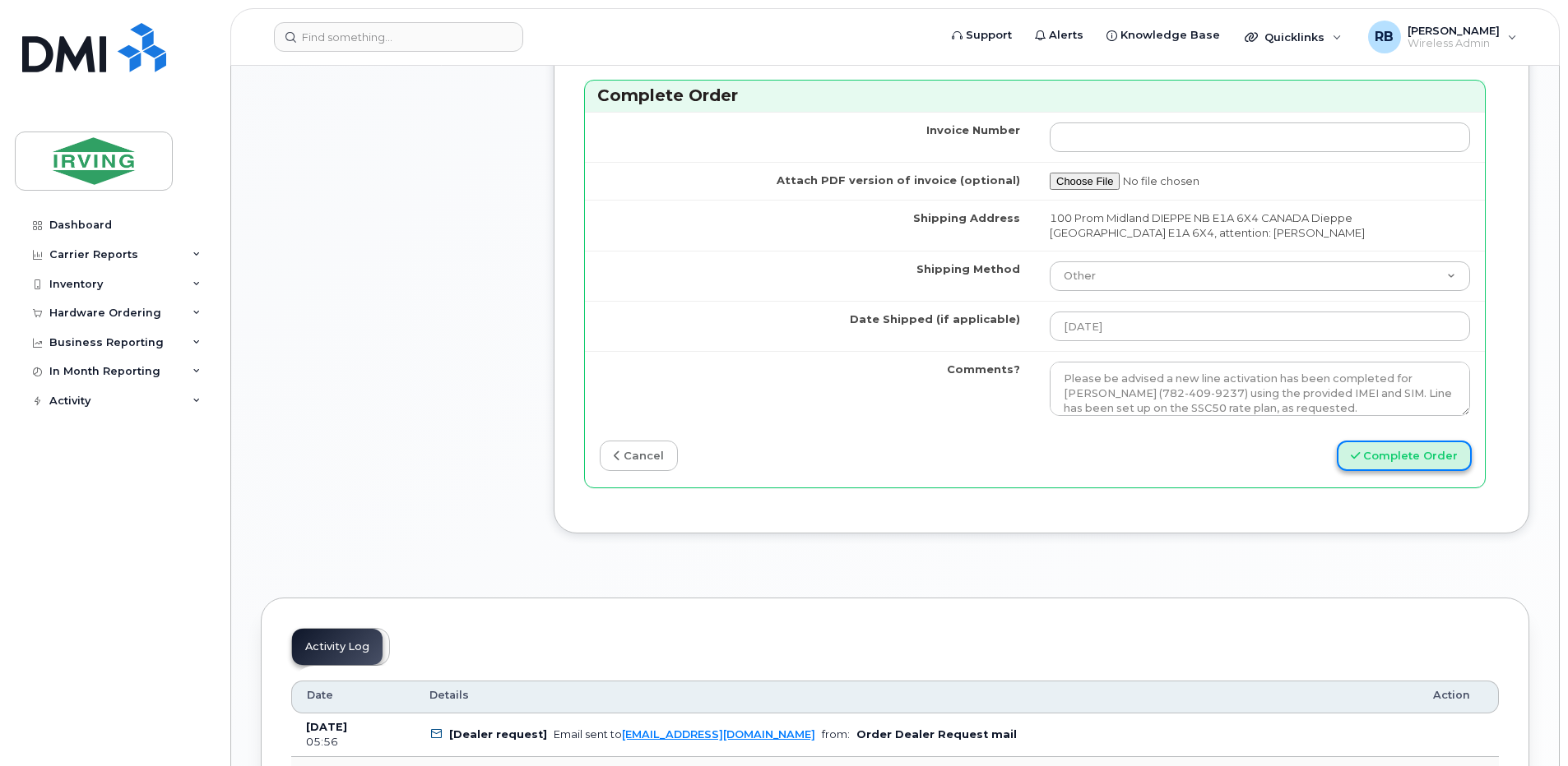
click at [1376, 458] on button "Complete Order" at bounding box center [1404, 455] width 135 height 30
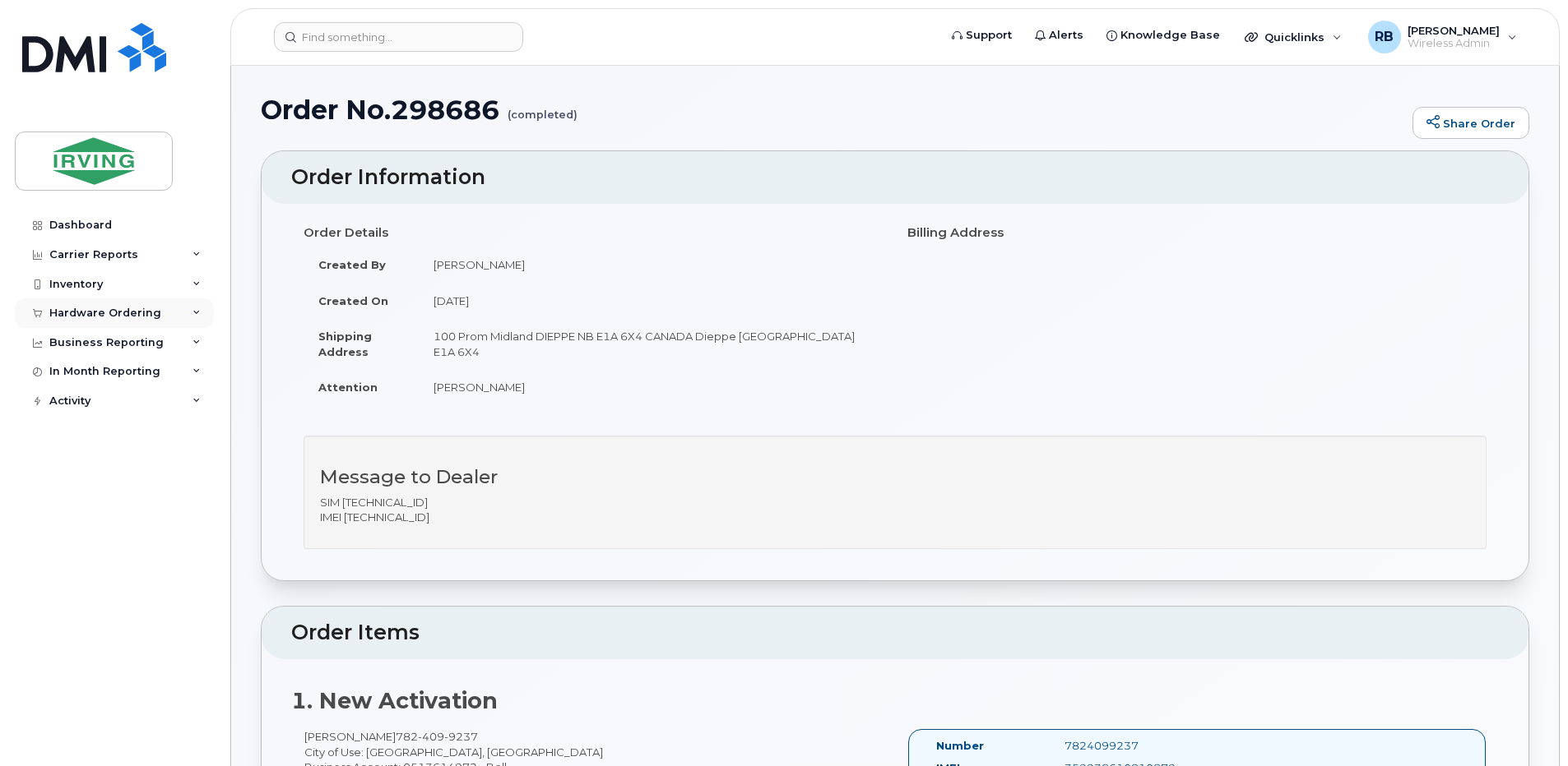
click at [78, 315] on div "Hardware Ordering" at bounding box center [105, 313] width 112 height 13
click at [60, 375] on div "Orders" at bounding box center [77, 375] width 41 height 15
